Goal: Transaction & Acquisition: Purchase product/service

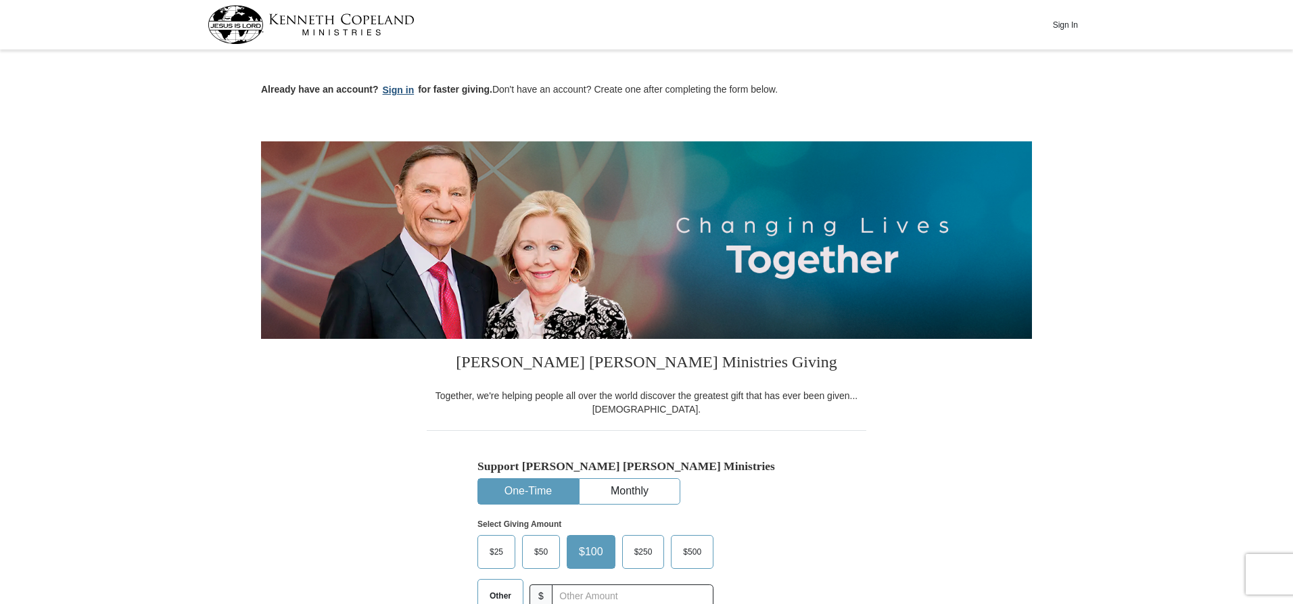
click at [396, 89] on button "Sign in" at bounding box center [399, 90] width 40 height 16
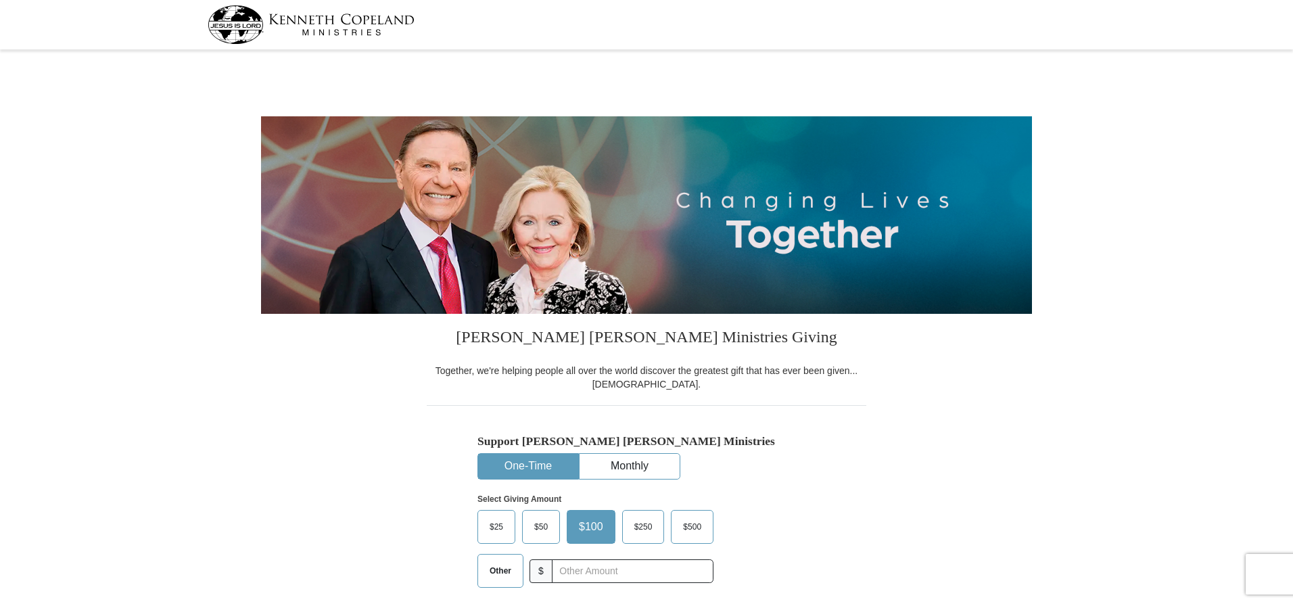
select select "IN"
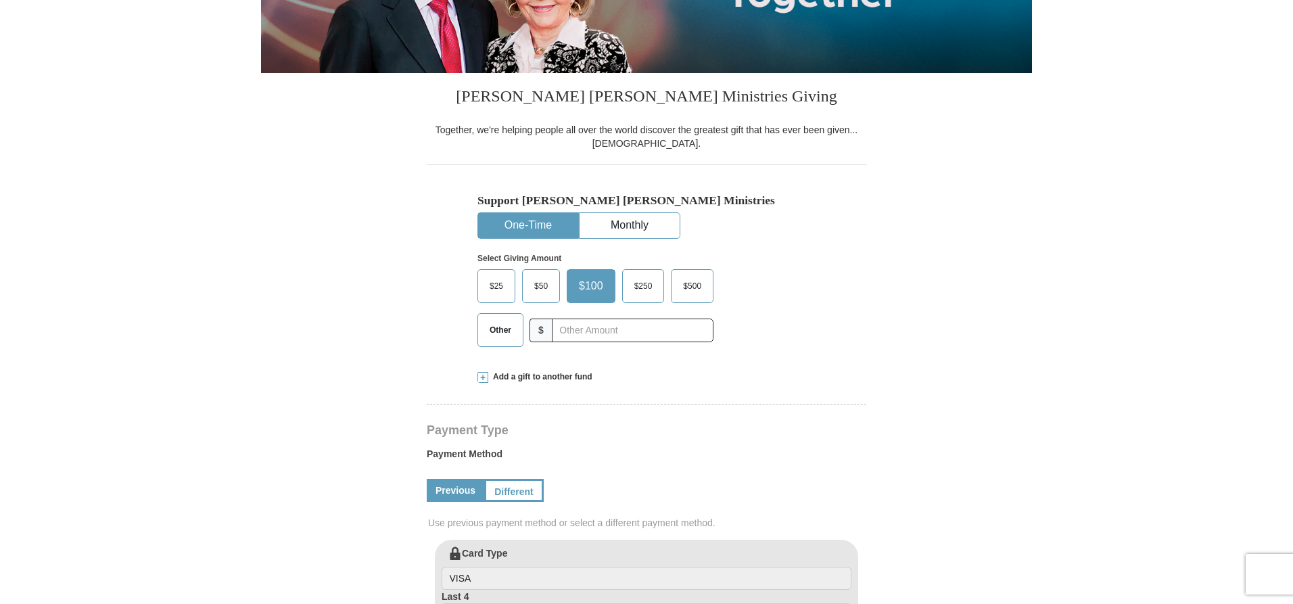
scroll to position [278, 0]
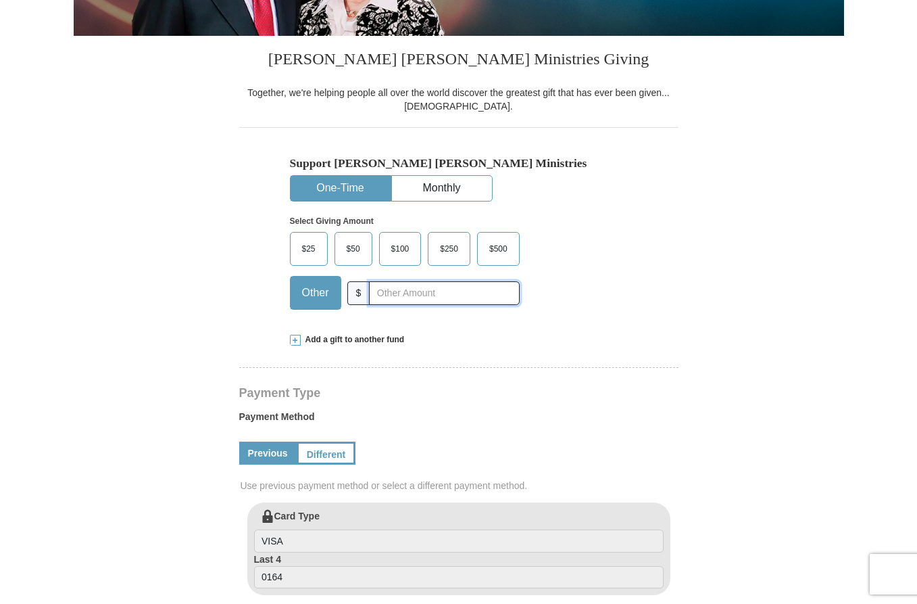
click at [393, 291] on input "text" at bounding box center [444, 293] width 150 height 24
type input "405.00"
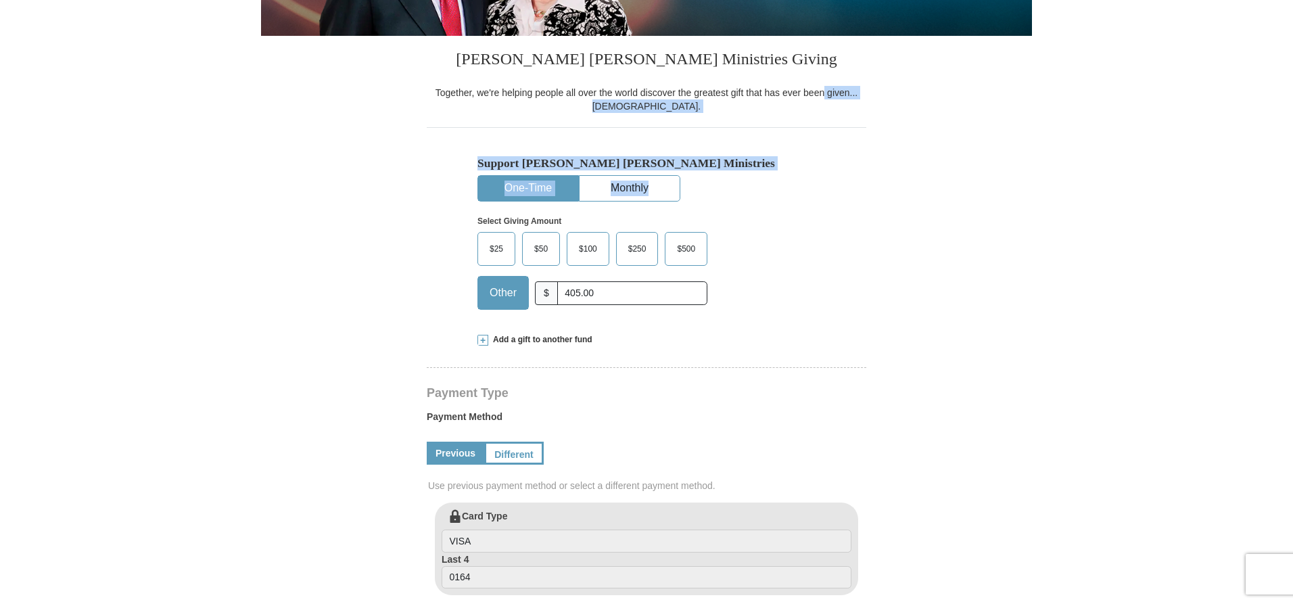
drag, startPoint x: 1291, startPoint y: 91, endPoint x: 1278, endPoint y: 172, distance: 81.5
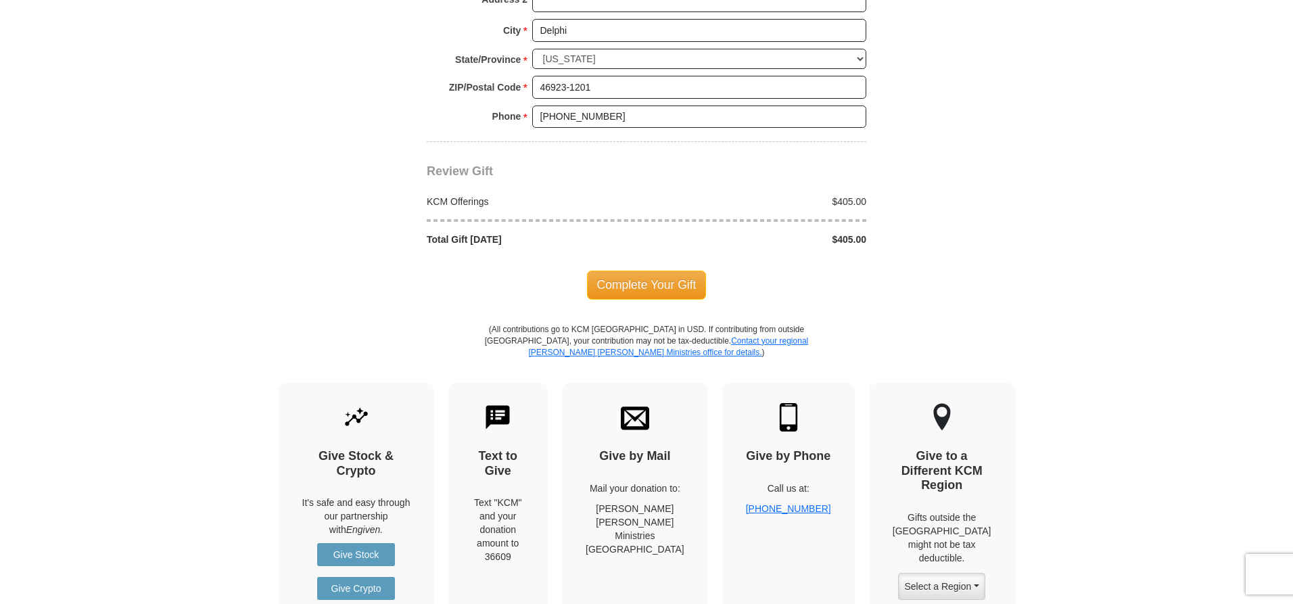
scroll to position [1131, 0]
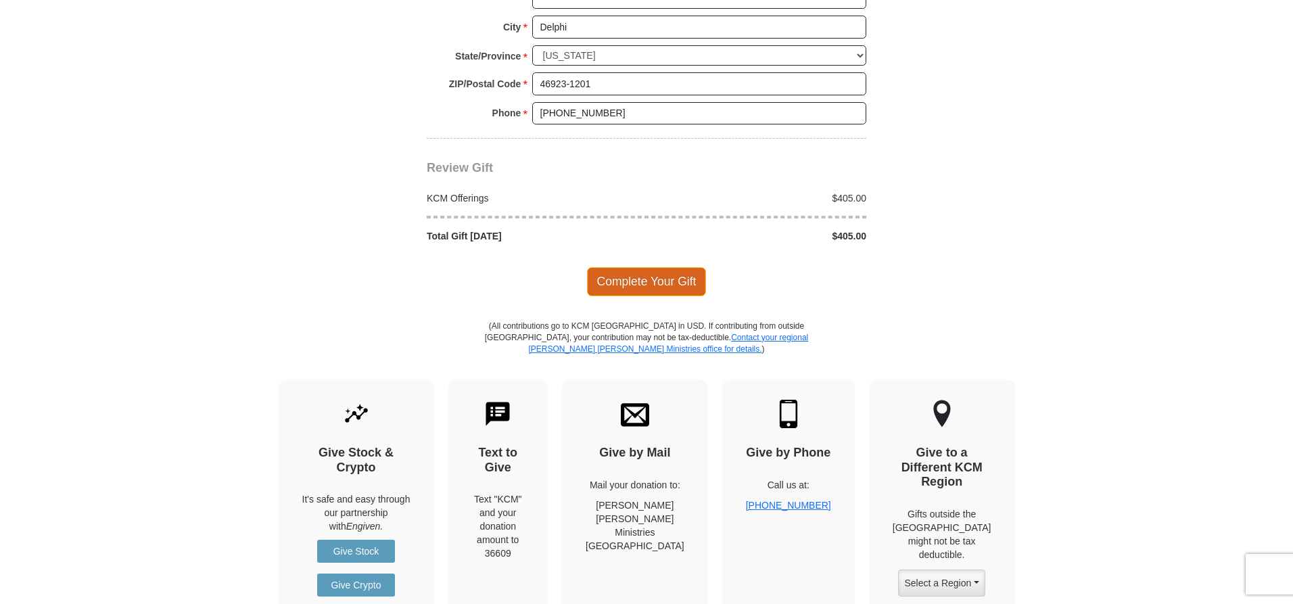
click at [644, 279] on span "Complete Your Gift" at bounding box center [647, 281] width 120 height 28
